Goal: Task Accomplishment & Management: Manage account settings

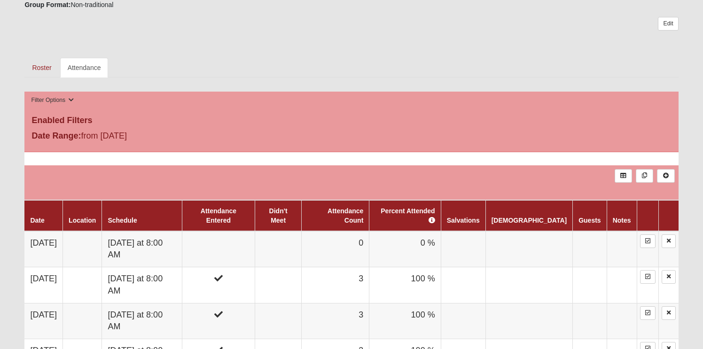
scroll to position [296, 0]
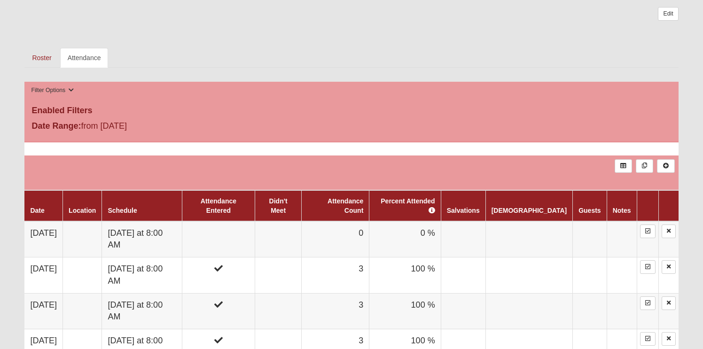
click at [253, 221] on td at bounding box center [218, 239] width 73 height 36
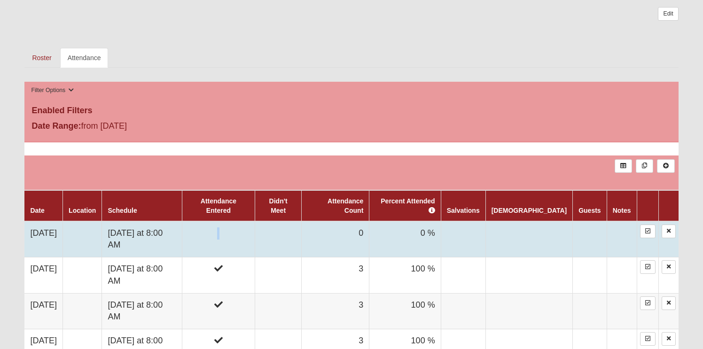
click at [253, 221] on td at bounding box center [218, 239] width 73 height 36
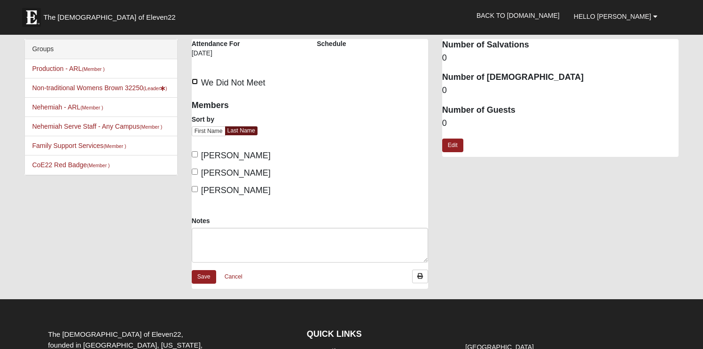
click at [196, 80] on input "We Did Not Meet" at bounding box center [195, 82] width 6 height 6
checkbox input "true"
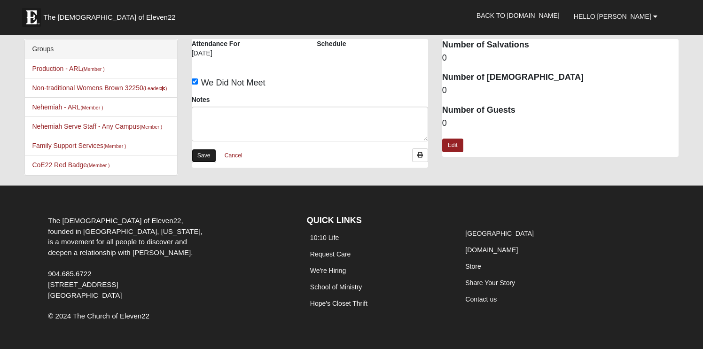
click at [201, 149] on link "Save" at bounding box center [204, 156] width 24 height 14
